Goal: Transaction & Acquisition: Purchase product/service

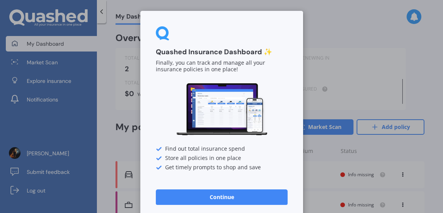
click at [236, 196] on button "Continue" at bounding box center [222, 198] width 132 height 16
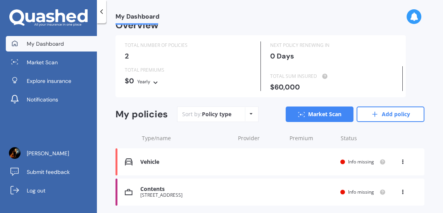
scroll to position [13, 0]
click at [400, 161] on icon at bounding box center [402, 160] width 5 height 5
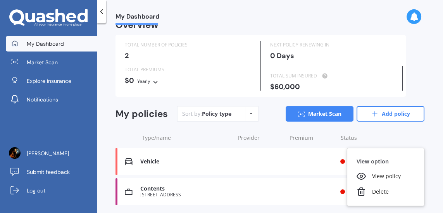
click at [382, 178] on div "View policy" at bounding box center [386, 177] width 77 height 16
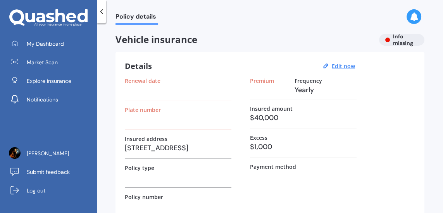
click at [130, 23] on span "Policy details" at bounding box center [137, 18] width 43 height 10
click at [101, 11] on icon at bounding box center [102, 12] width 8 height 8
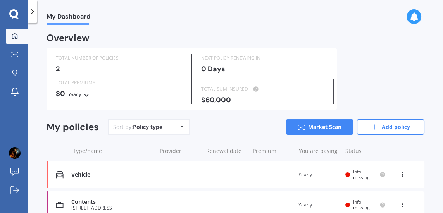
click at [182, 126] on icon at bounding box center [182, 127] width 3 height 5
click at [389, 70] on div "TOTAL NUMBER OF POLICIES 2 NEXT POLICY RENEWING [DATE] TOTAL PREMIUMS $0 Yearly…" at bounding box center [236, 79] width 378 height 62
click at [400, 175] on icon at bounding box center [402, 173] width 5 height 5
click at [375, 211] on div "Delete" at bounding box center [386, 205] width 77 height 16
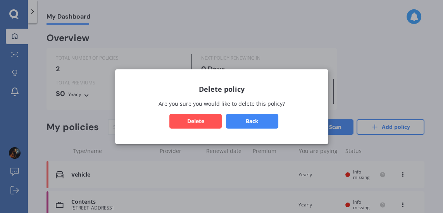
click at [204, 128] on button "Delete" at bounding box center [196, 121] width 52 height 15
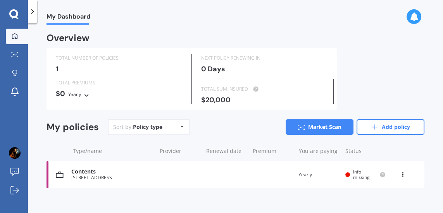
click at [404, 174] on icon at bounding box center [402, 173] width 5 height 5
click at [381, 206] on div "Delete" at bounding box center [386, 205] width 77 height 16
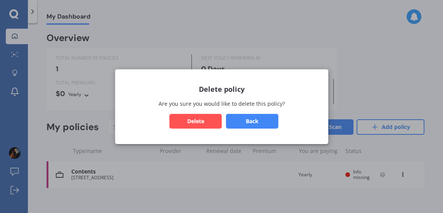
click at [193, 128] on button "Delete" at bounding box center [196, 121] width 52 height 15
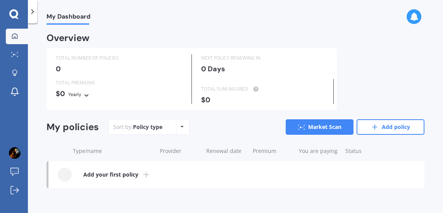
click at [328, 127] on link "Market Scan" at bounding box center [320, 127] width 68 height 16
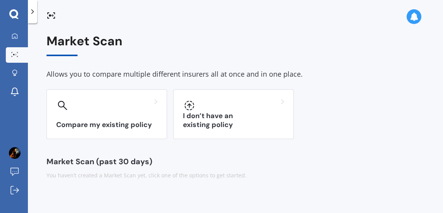
click at [249, 114] on div "I don’t have an existing policy" at bounding box center [233, 115] width 121 height 50
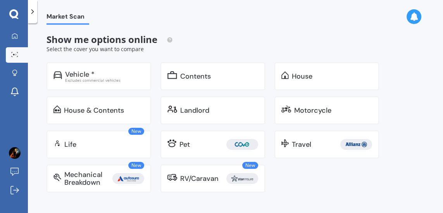
click at [115, 86] on div "Vehicle * Excludes commercial vehicles" at bounding box center [99, 76] width 105 height 28
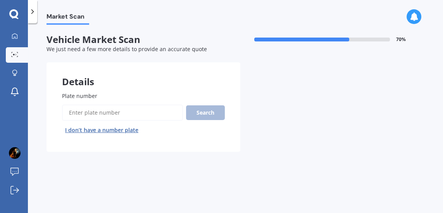
click at [102, 109] on input "Plate number" at bounding box center [122, 113] width 121 height 16
type input "Ezj757"
click at [205, 115] on button "Search" at bounding box center [205, 113] width 39 height 15
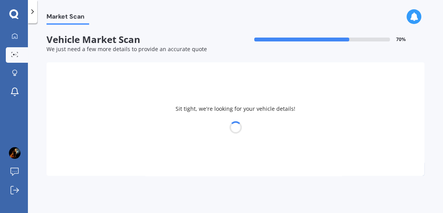
select select "TOYOTA"
select select "FUNCARGO"
select select "21"
select select "12"
select select "1968"
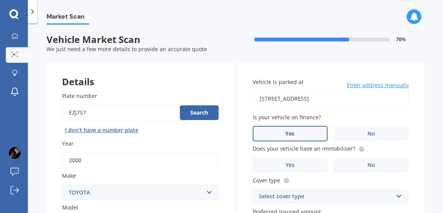
click at [372, 129] on label "No" at bounding box center [371, 134] width 75 height 16
click at [0, 0] on input "No" at bounding box center [0, 0] width 0 height 0
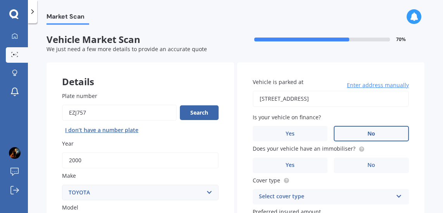
click at [387, 81] on span "Enter address manually" at bounding box center [378, 85] width 62 height 8
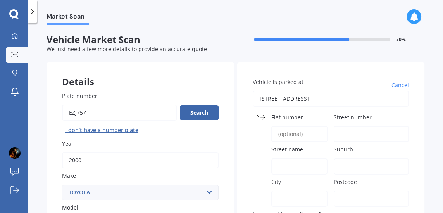
click at [360, 118] on span "Street number" at bounding box center [353, 117] width 38 height 7
click at [360, 126] on input "Street number" at bounding box center [371, 134] width 75 height 16
type input "1"
type input "197a"
click at [375, 29] on div "Market Scan Vehicle Market Scan 70 % We just need a few more details to provide…" at bounding box center [235, 120] width 415 height 190
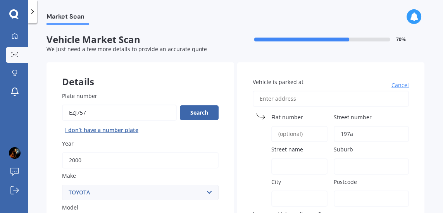
click at [289, 152] on span "Street name" at bounding box center [288, 149] width 32 height 7
click at [289, 159] on input "Street name" at bounding box center [300, 167] width 57 height 16
type input "[GEOGRAPHIC_DATA]"
click at [383, 26] on div "Market Scan Vehicle Market Scan 70 % We just need a few more details to provide…" at bounding box center [235, 120] width 415 height 190
click at [292, 94] on input "Vehicle is parked at" at bounding box center [331, 99] width 157 height 16
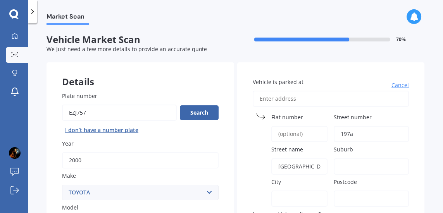
type input "1"
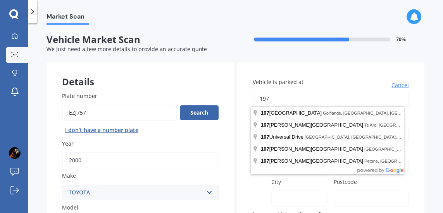
click at [282, 97] on input "197" at bounding box center [331, 99] width 157 height 16
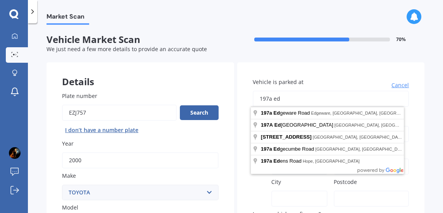
click at [373, 24] on div "Market Scan" at bounding box center [235, 12] width 415 height 25
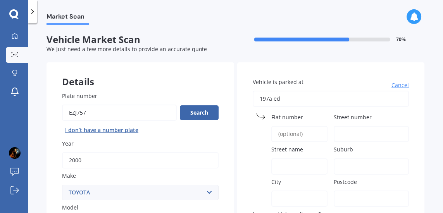
click at [308, 98] on input "197a ed" at bounding box center [331, 99] width 157 height 16
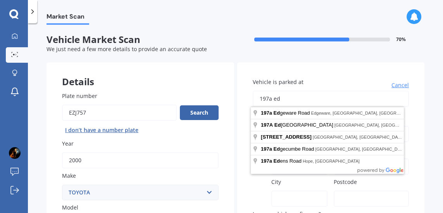
click at [373, 21] on div "Market Scan" at bounding box center [235, 12] width 415 height 25
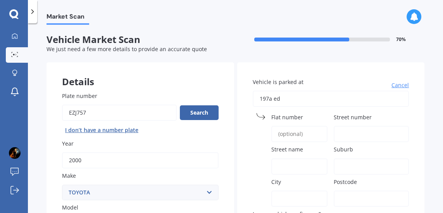
click at [287, 100] on input "197a ed" at bounding box center [331, 99] width 157 height 16
type input "[STREET_ADDRESS]"
type input "197A"
type input "[GEOGRAPHIC_DATA]"
type input "Te Atatū South"
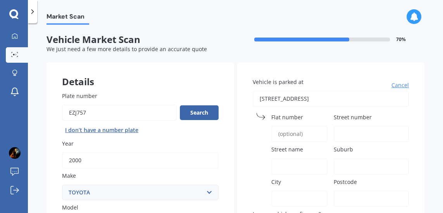
type input "[GEOGRAPHIC_DATA]"
type input "0610"
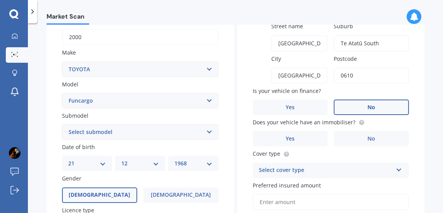
scroll to position [124, 0]
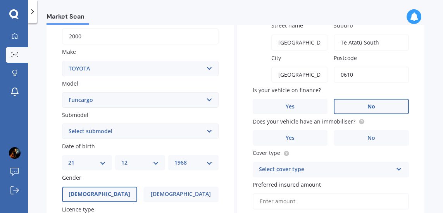
click at [370, 136] on span "No" at bounding box center [372, 138] width 8 height 7
click at [0, 0] on input "No" at bounding box center [0, 0] width 0 height 0
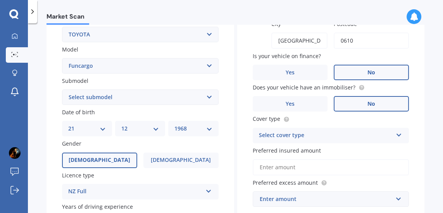
scroll to position [158, 0]
click at [386, 134] on div "Select cover type" at bounding box center [326, 135] width 134 height 9
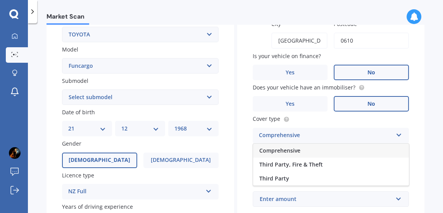
click at [302, 176] on div "Third Party" at bounding box center [331, 179] width 156 height 14
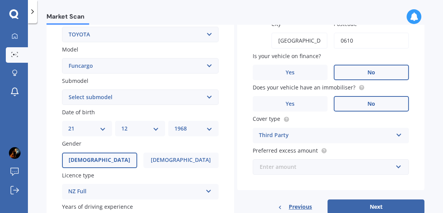
click at [392, 164] on input "text" at bounding box center [329, 167] width 150 height 15
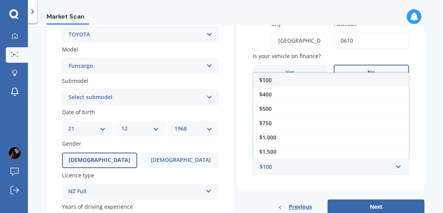
click at [279, 151] on div "$1,500" at bounding box center [331, 152] width 156 height 14
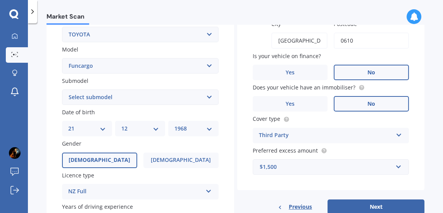
click at [387, 205] on button "Next" at bounding box center [376, 207] width 97 height 15
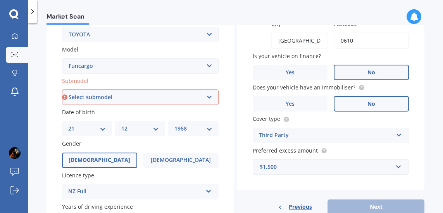
click at [209, 92] on select "Select submodel (All)" at bounding box center [140, 98] width 157 height 16
select select "(ALL)"
click at [62, 90] on select "Select submodel (All)" at bounding box center [140, 98] width 157 height 16
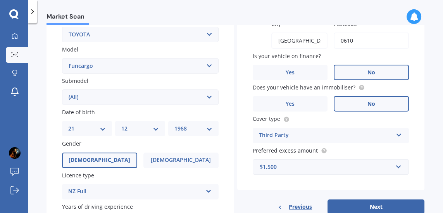
click at [382, 208] on button "Next" at bounding box center [376, 207] width 97 height 15
select select "21"
select select "12"
select select "1968"
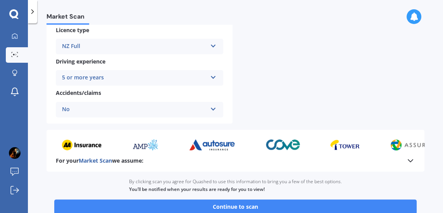
scroll to position [321, 0]
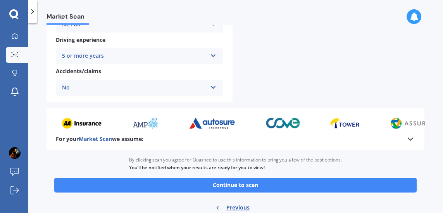
click at [308, 181] on button "Continue to scan" at bounding box center [235, 185] width 363 height 15
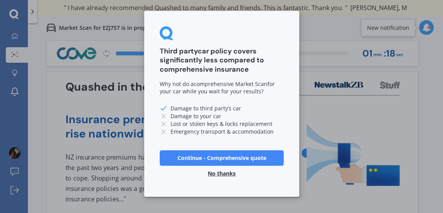
click at [227, 174] on button "No thanks" at bounding box center [221, 174] width 37 height 16
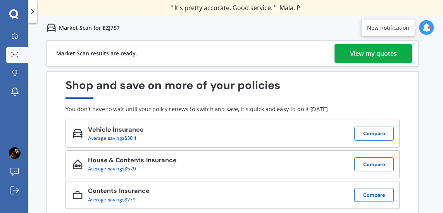
click at [395, 53] on div "View my quotes" at bounding box center [373, 53] width 47 height 19
